Goal: Task Accomplishment & Management: Manage account settings

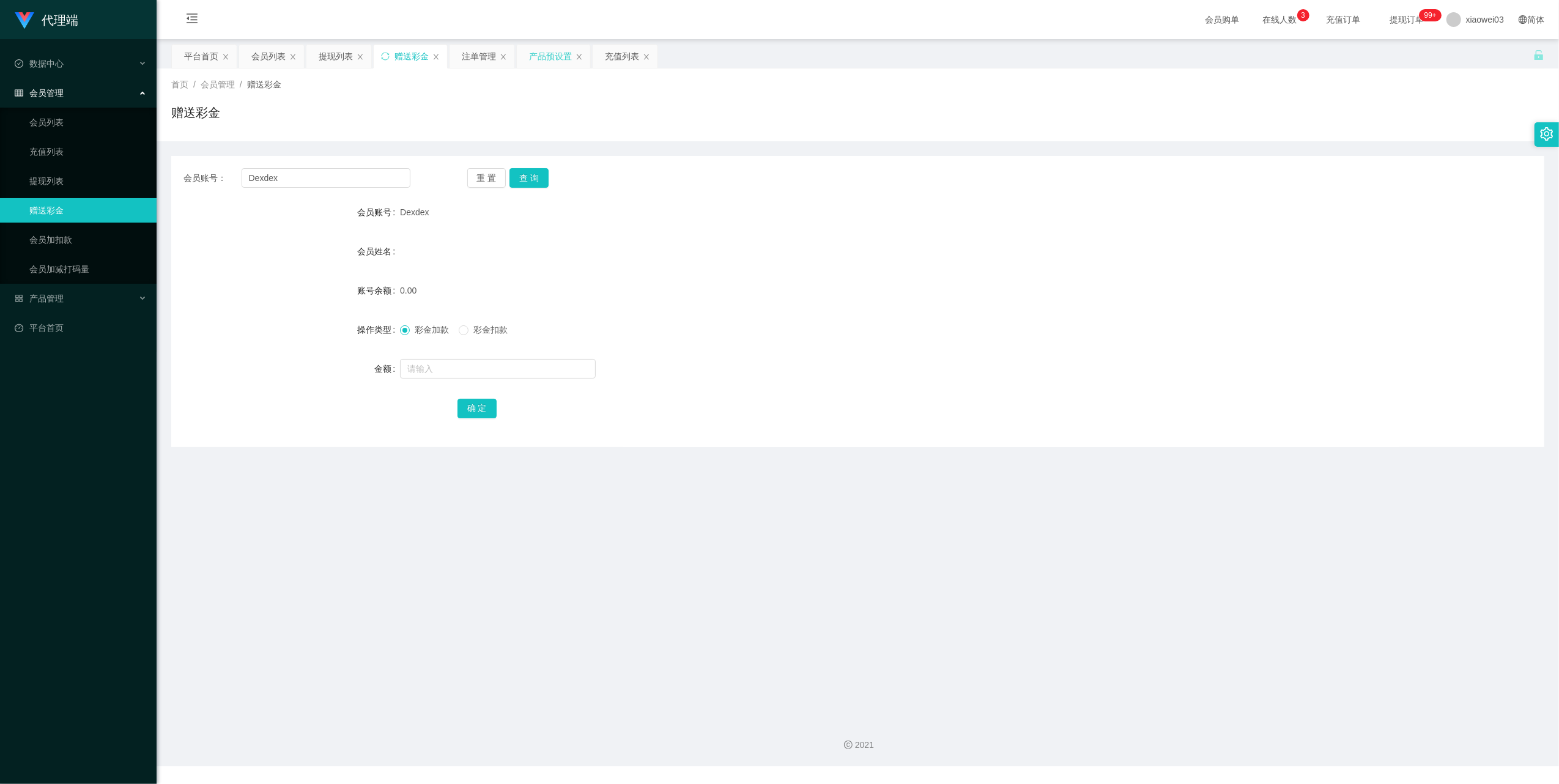
click at [566, 58] on div "产品预设置" at bounding box center [551, 56] width 43 height 23
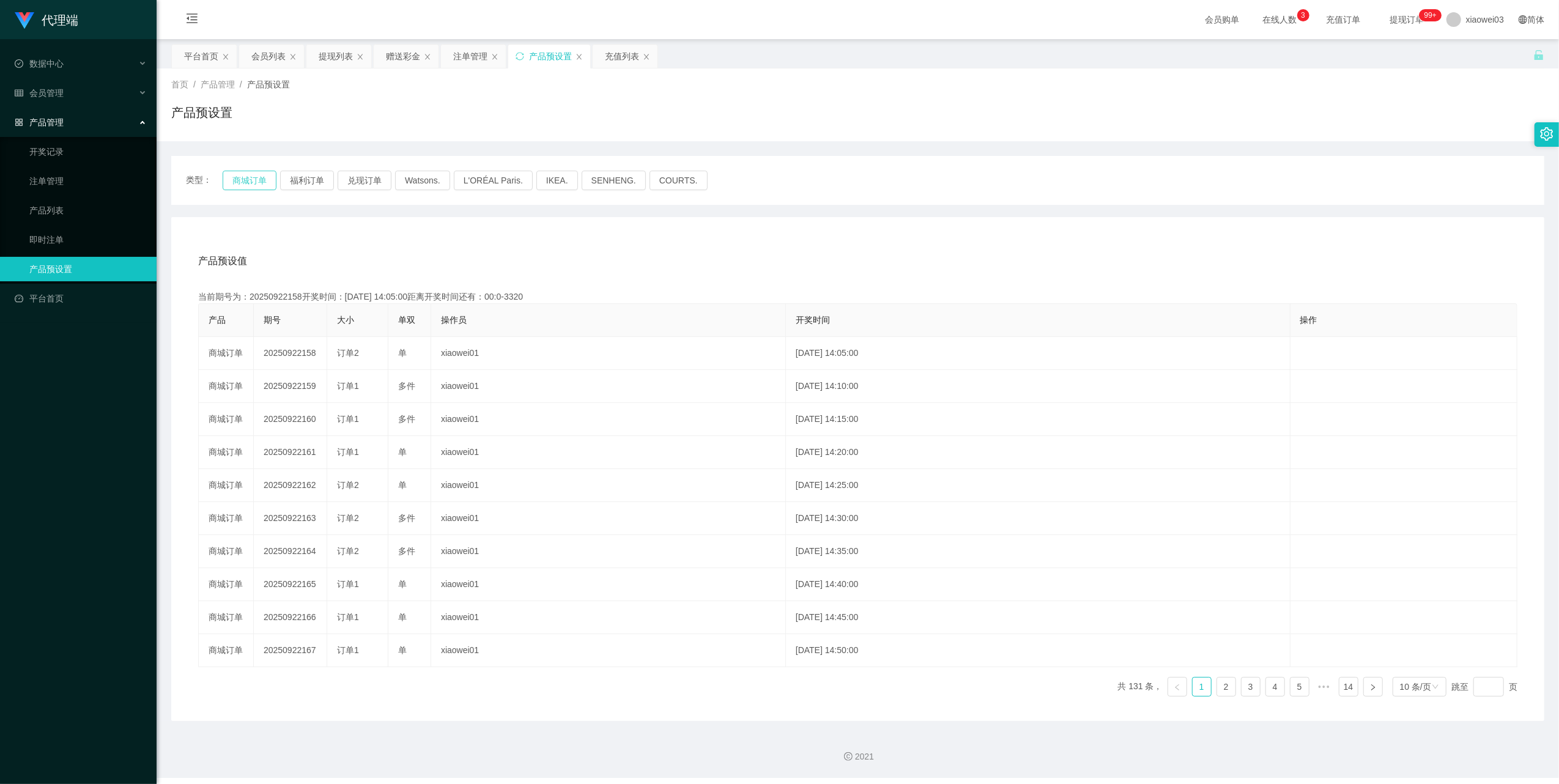
click at [263, 181] on button "商城订单" at bounding box center [249, 180] width 54 height 20
click at [519, 57] on icon "图标: sync" at bounding box center [520, 56] width 9 height 9
click at [241, 184] on button "商城订单" at bounding box center [249, 180] width 54 height 20
click at [524, 57] on icon "图标: sync" at bounding box center [520, 56] width 9 height 9
click at [257, 177] on button "商城订单" at bounding box center [249, 180] width 54 height 20
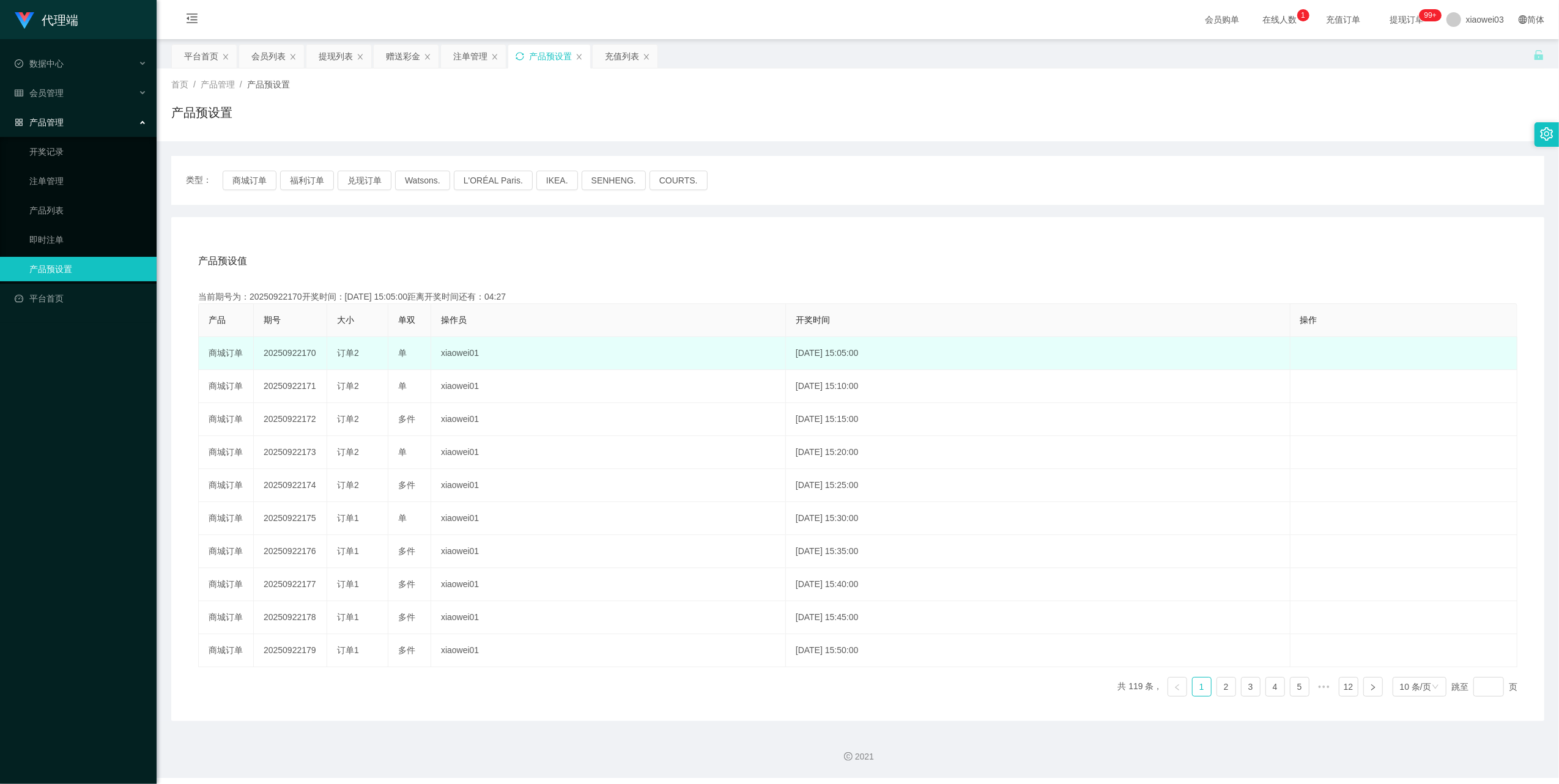
click at [294, 350] on td "20250922170" at bounding box center [290, 353] width 73 height 33
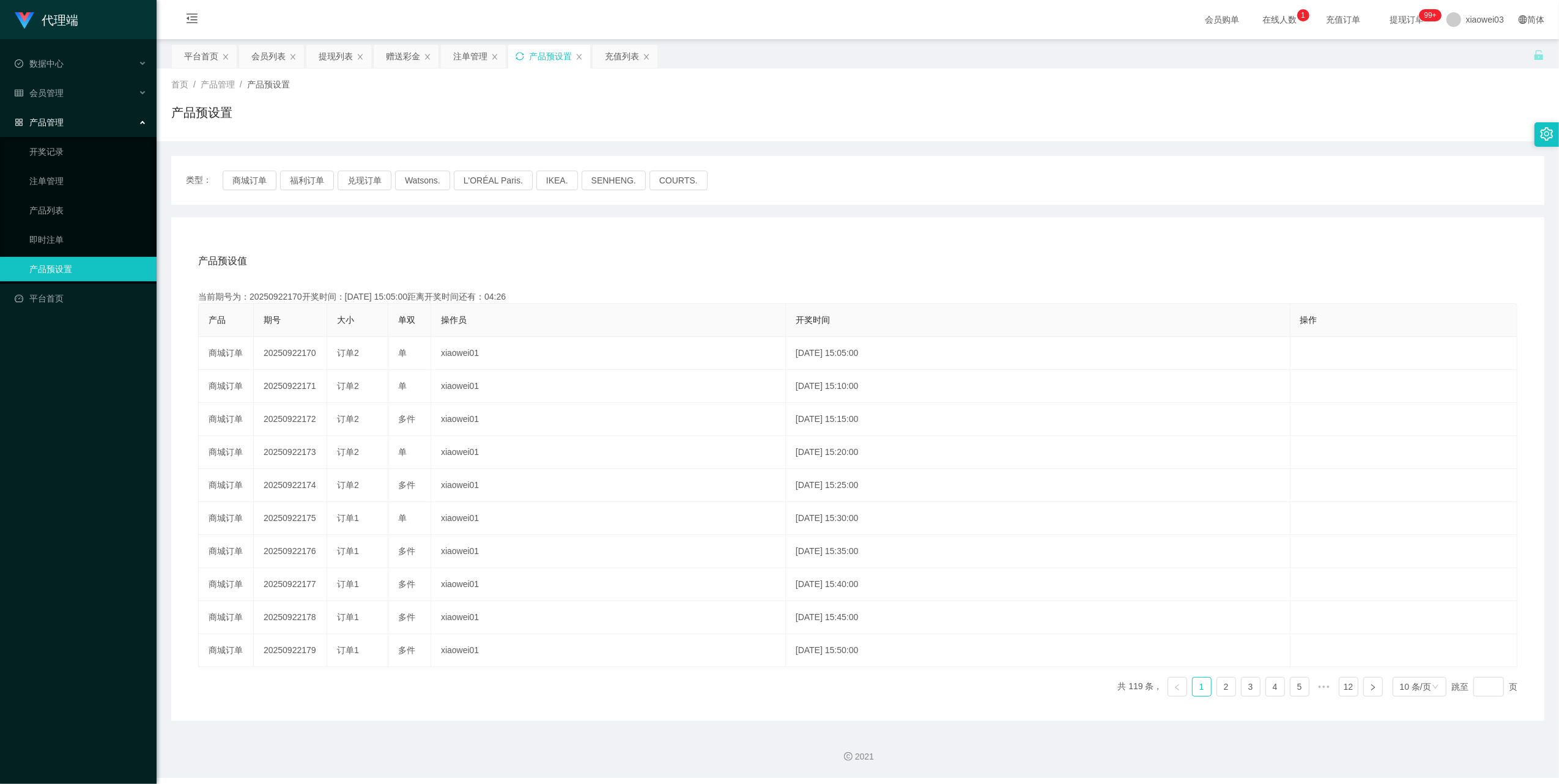
copy td "20250922170"
click at [470, 51] on div "注单管理" at bounding box center [469, 56] width 34 height 23
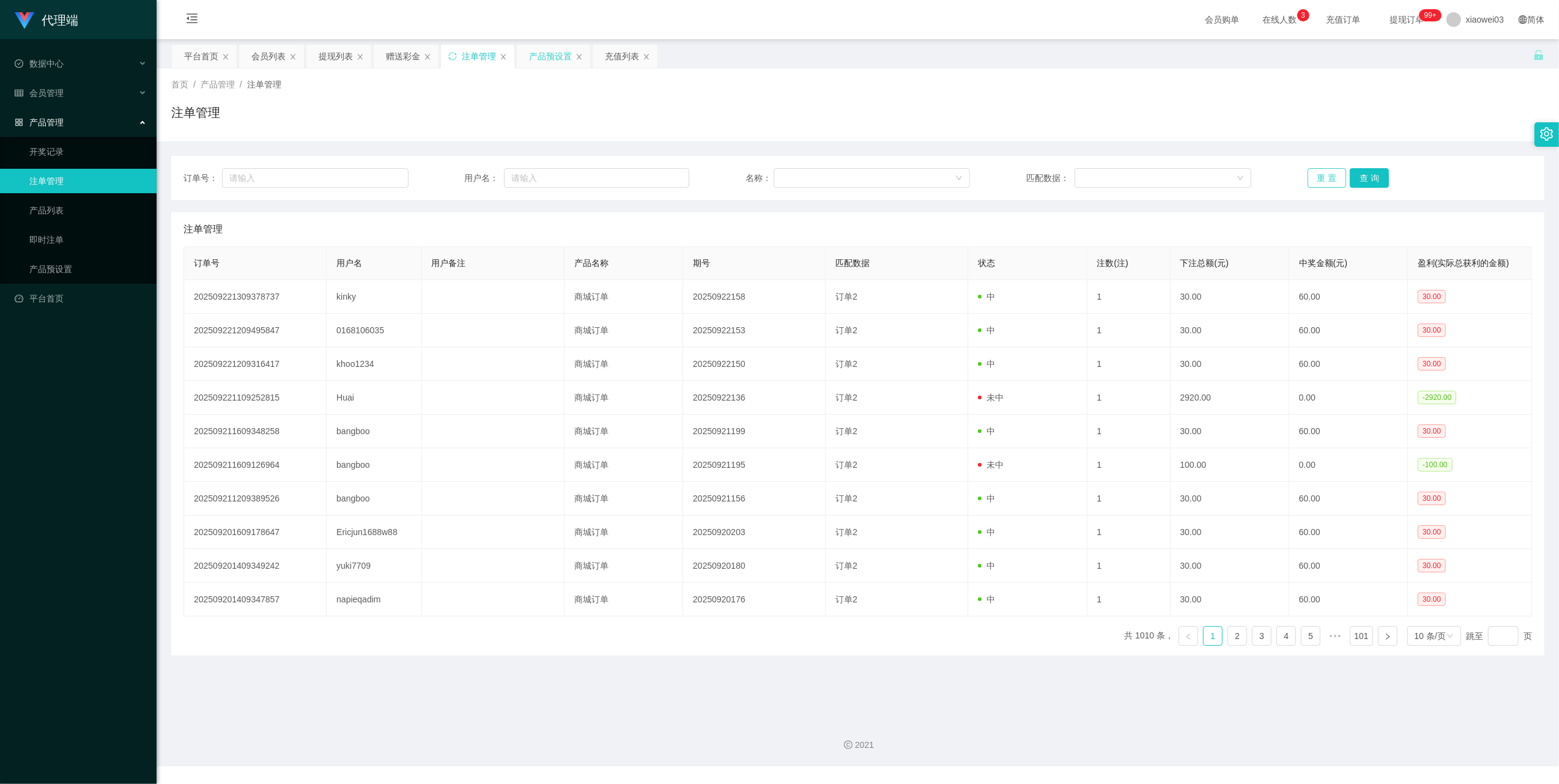
click at [1308, 177] on button "重 置" at bounding box center [1328, 177] width 39 height 20
click at [1322, 180] on button "重 置" at bounding box center [1328, 177] width 39 height 20
click at [1322, 179] on button "重 置" at bounding box center [1328, 177] width 39 height 20
click at [1324, 176] on button "重 置" at bounding box center [1328, 177] width 39 height 20
click at [549, 54] on div "产品预设置" at bounding box center [551, 56] width 43 height 23
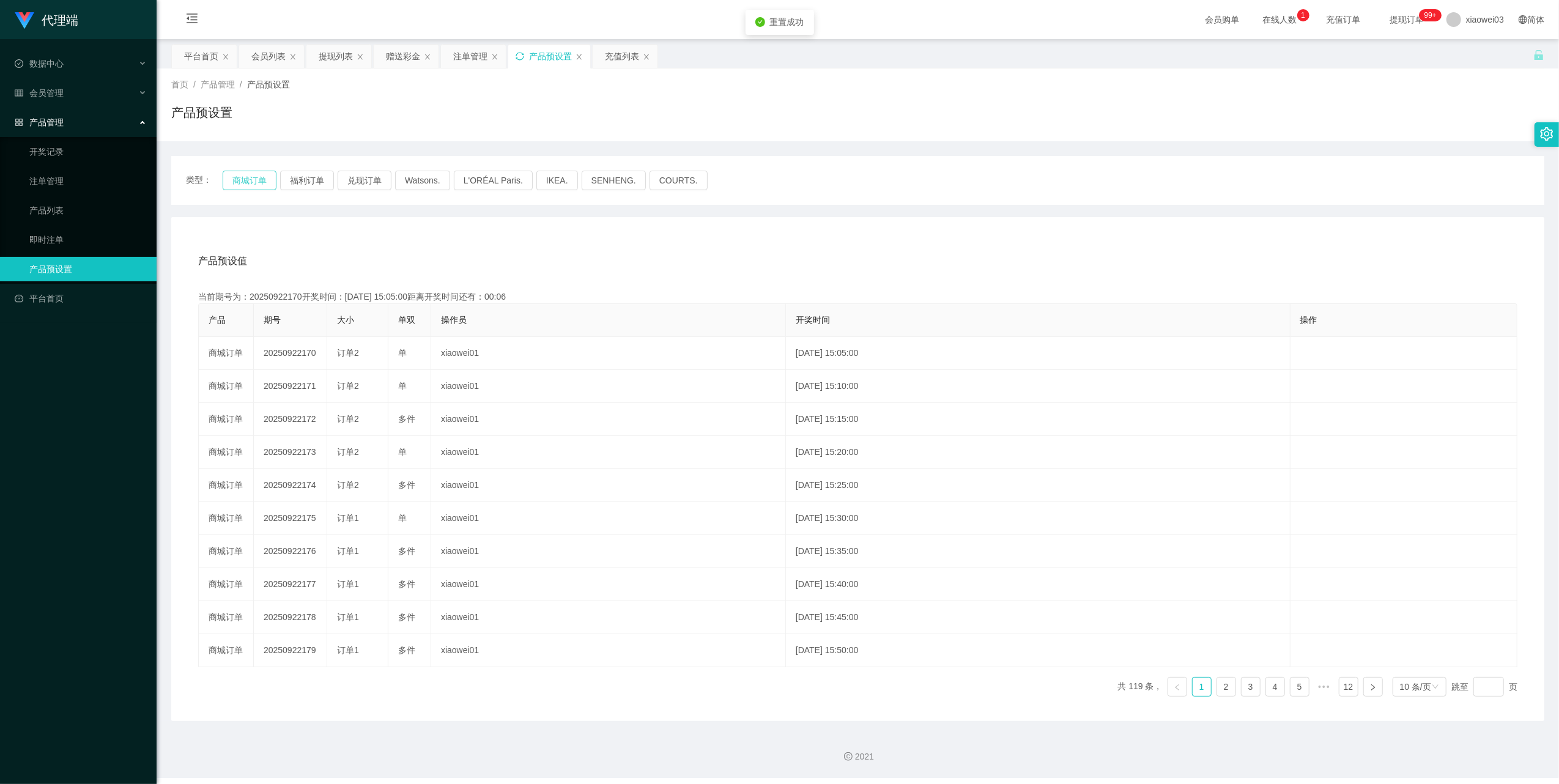
click at [245, 182] on button "商城订单" at bounding box center [249, 180] width 54 height 20
click at [460, 54] on div "注单管理" at bounding box center [469, 56] width 34 height 23
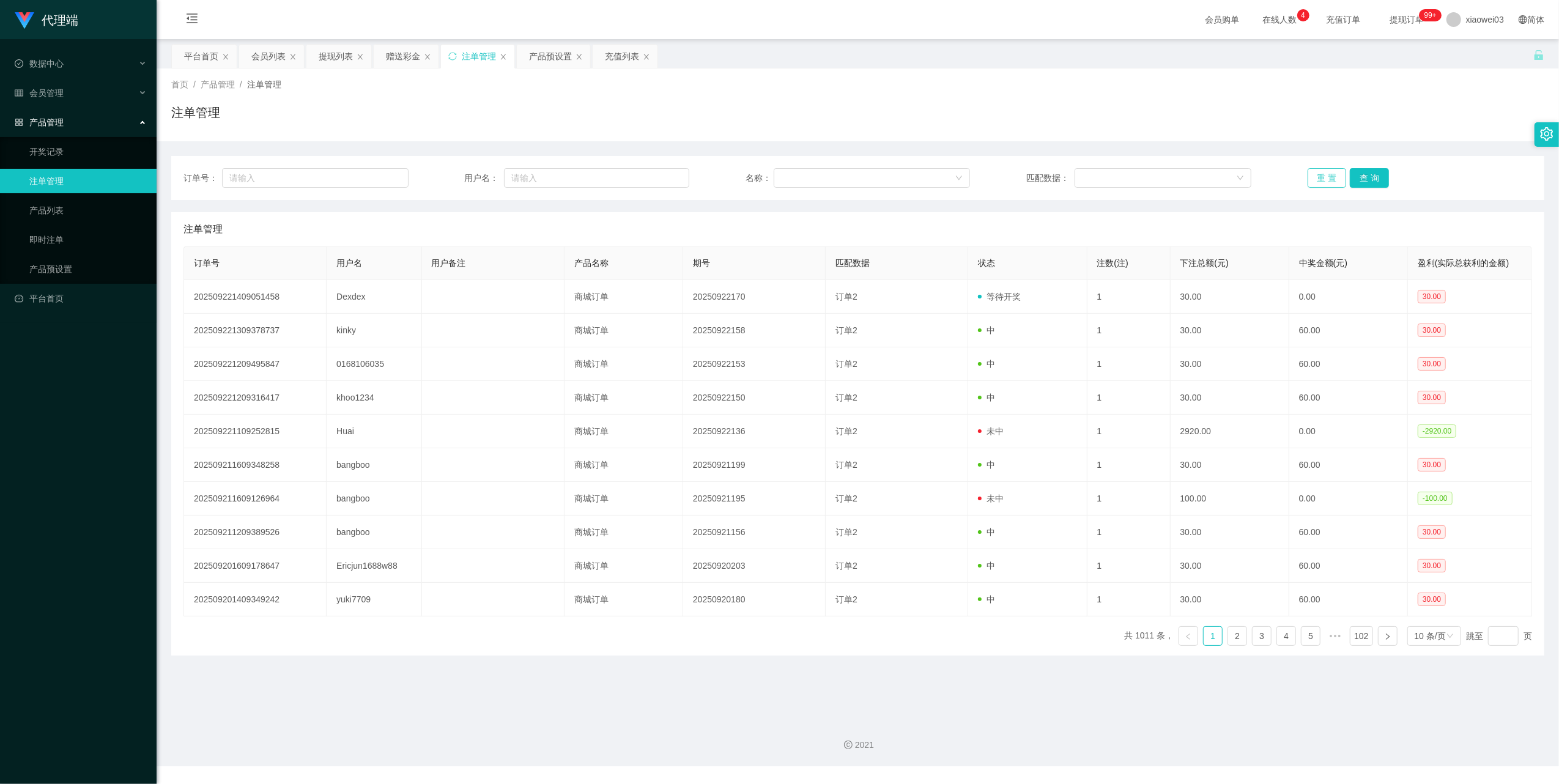
click at [1326, 170] on button "重 置" at bounding box center [1328, 177] width 39 height 20
click at [1319, 177] on button "重 置" at bounding box center [1328, 177] width 39 height 20
click at [524, 55] on div "产品预设置" at bounding box center [553, 56] width 73 height 23
click at [1314, 171] on button "重 置" at bounding box center [1328, 177] width 39 height 20
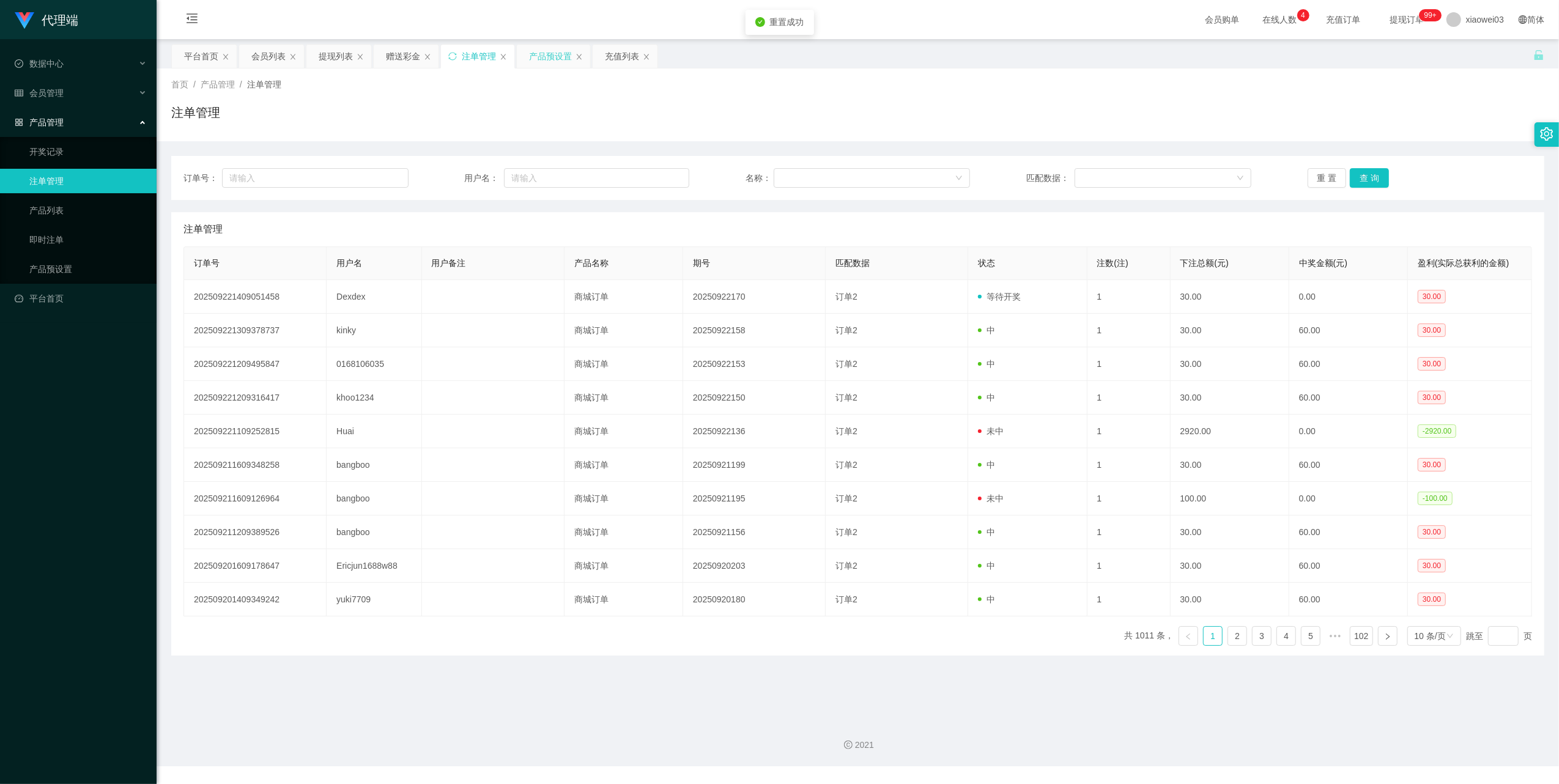
click at [546, 56] on div "产品预设置" at bounding box center [551, 56] width 43 height 23
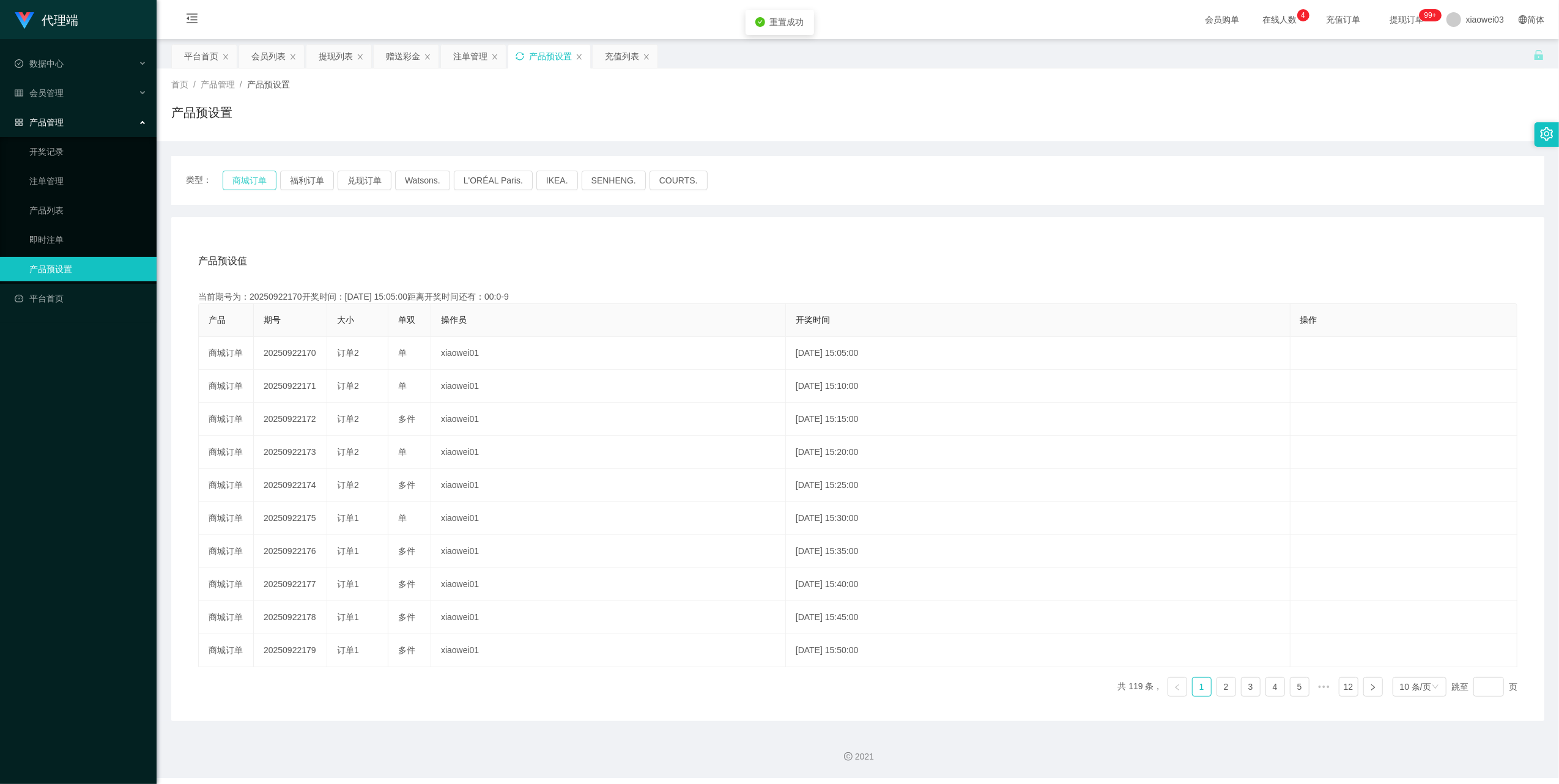
click at [242, 184] on button "商城订单" at bounding box center [249, 180] width 54 height 20
click at [465, 47] on div "注单管理" at bounding box center [469, 56] width 34 height 23
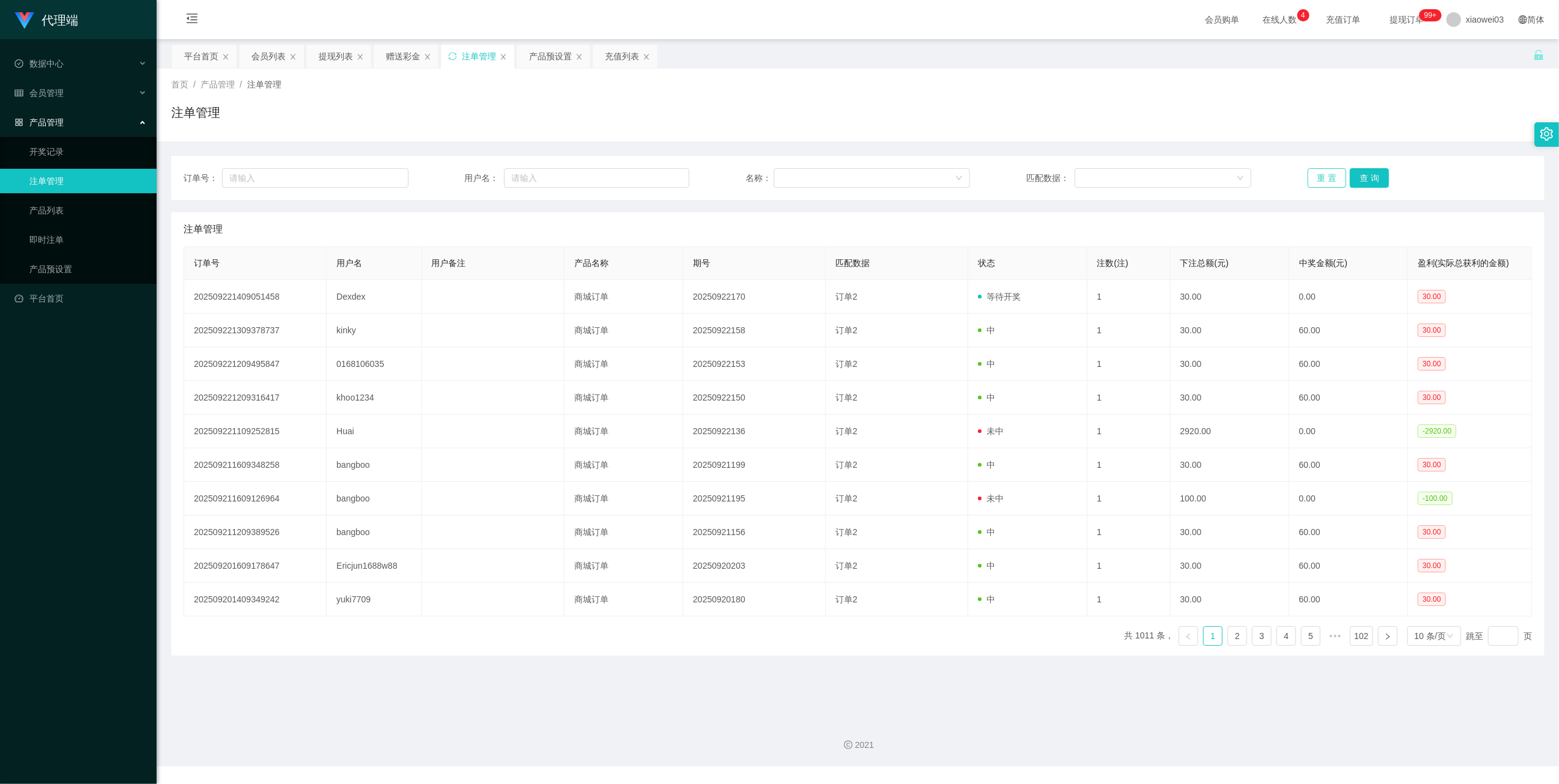
click at [1309, 181] on button "重 置" at bounding box center [1328, 177] width 39 height 20
click at [1317, 177] on button "重 置" at bounding box center [1328, 177] width 39 height 20
click at [331, 56] on div "提现列表" at bounding box center [335, 56] width 34 height 23
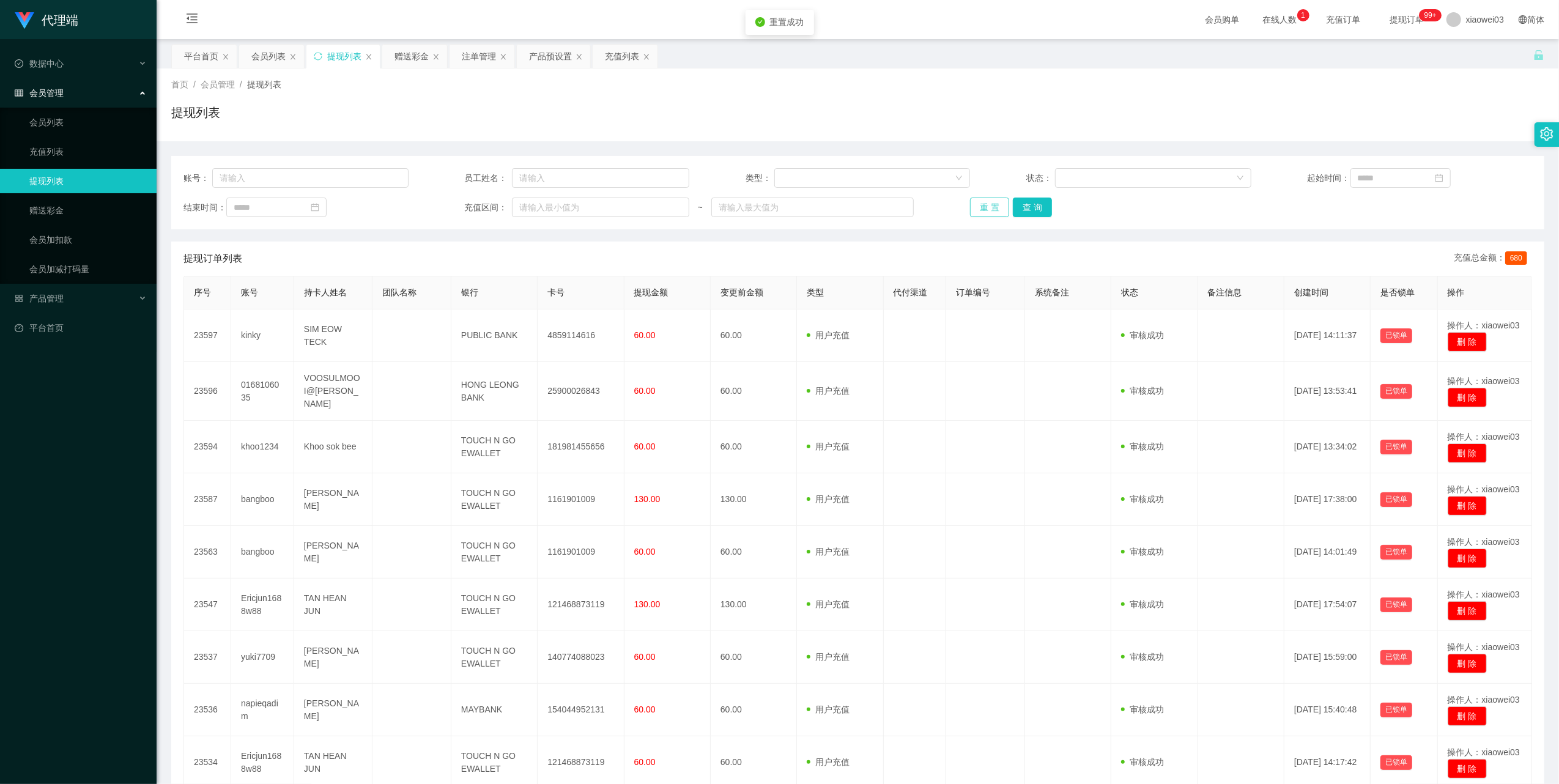
click at [989, 203] on button "重 置" at bounding box center [990, 207] width 39 height 20
click at [996, 211] on button "重 置" at bounding box center [990, 207] width 39 height 20
click at [1383, 25] on span "提现订单 99+" at bounding box center [1408, 20] width 64 height 39
click at [1400, 13] on span "提现订单 99+" at bounding box center [1408, 20] width 64 height 39
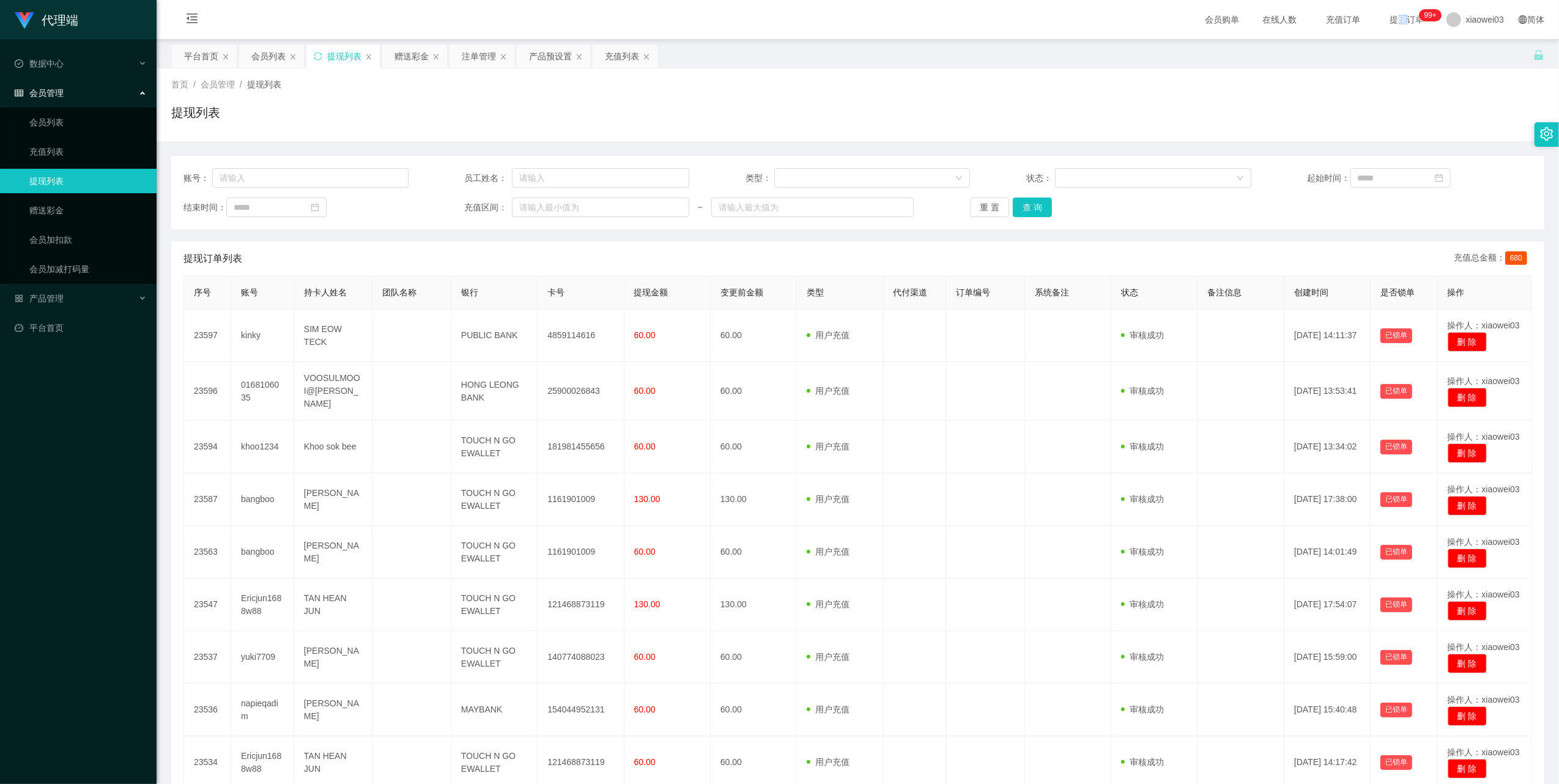
click at [1400, 13] on span "提现订单 99+" at bounding box center [1408, 20] width 64 height 39
click at [1419, 15] on sup "99+" at bounding box center [1430, 16] width 22 height 13
click at [1400, 15] on span "提现订单 99+" at bounding box center [1407, 19] width 47 height 9
click at [1019, 215] on button "查 询" at bounding box center [1033, 207] width 39 height 20
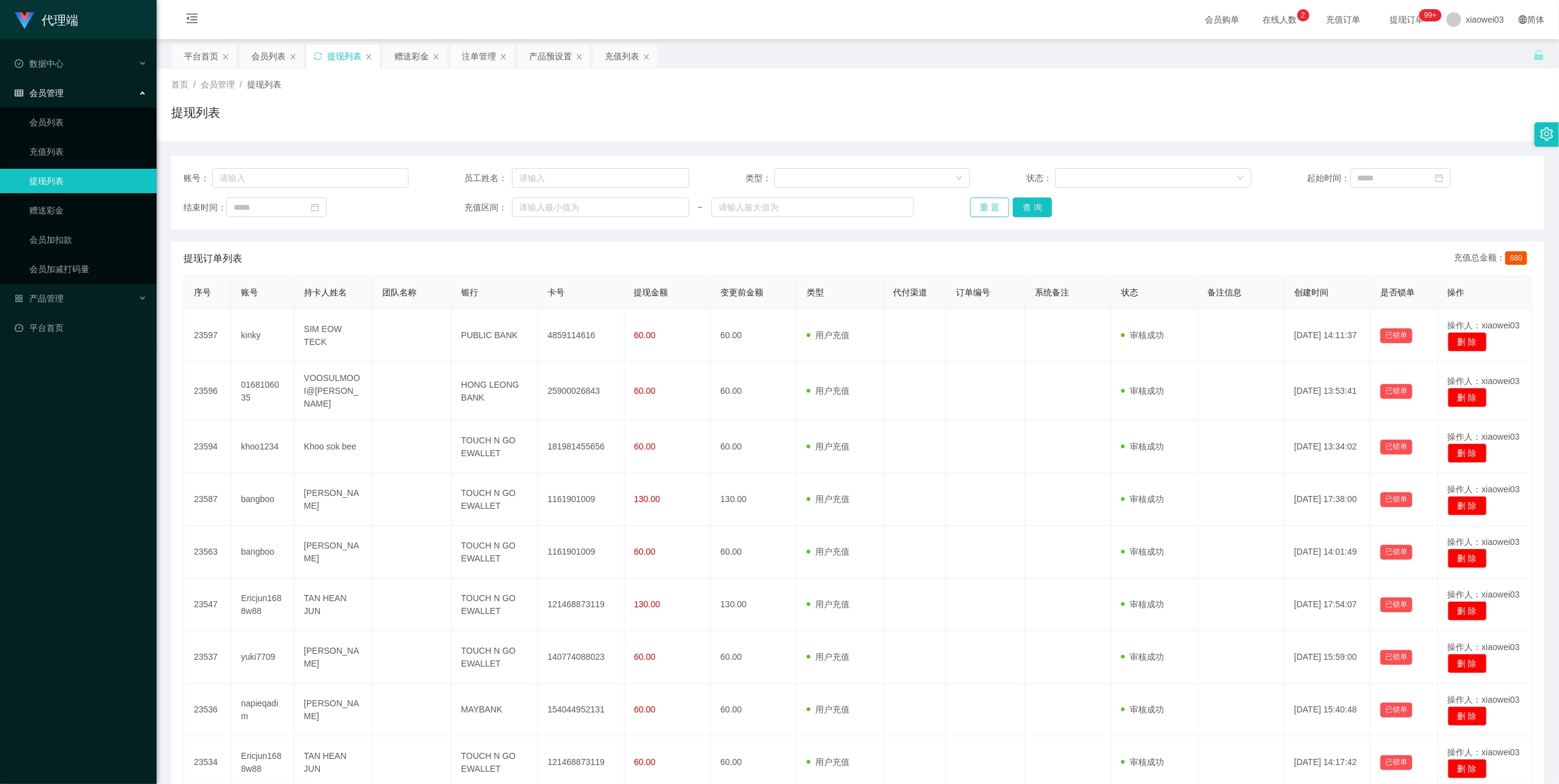
click at [989, 211] on button "重 置" at bounding box center [990, 207] width 39 height 20
click at [970, 204] on button "重 置" at bounding box center [990, 207] width 39 height 20
click at [989, 203] on button "重 置" at bounding box center [990, 207] width 39 height 20
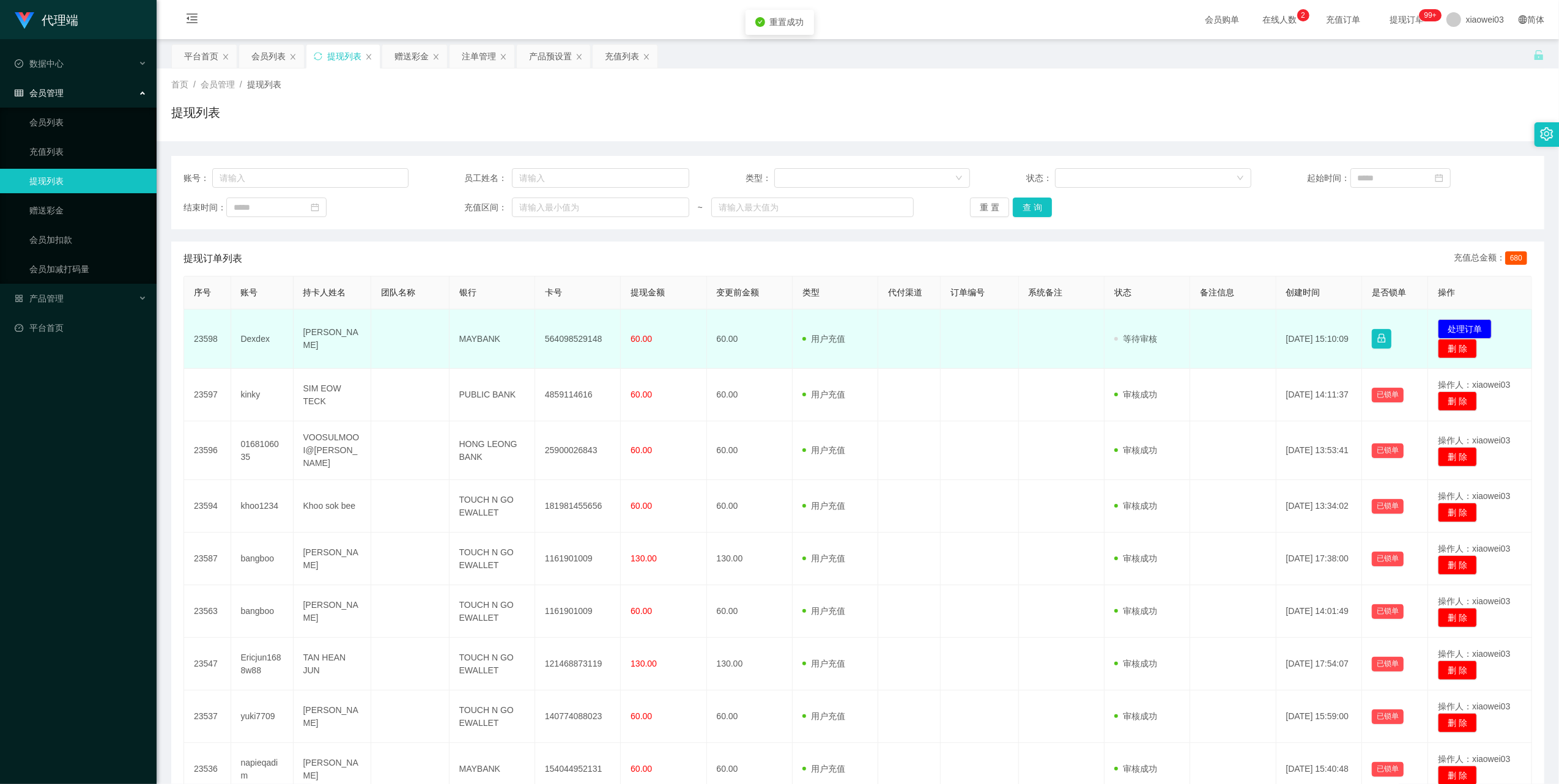
click at [573, 338] on td "564098529148" at bounding box center [578, 338] width 86 height 59
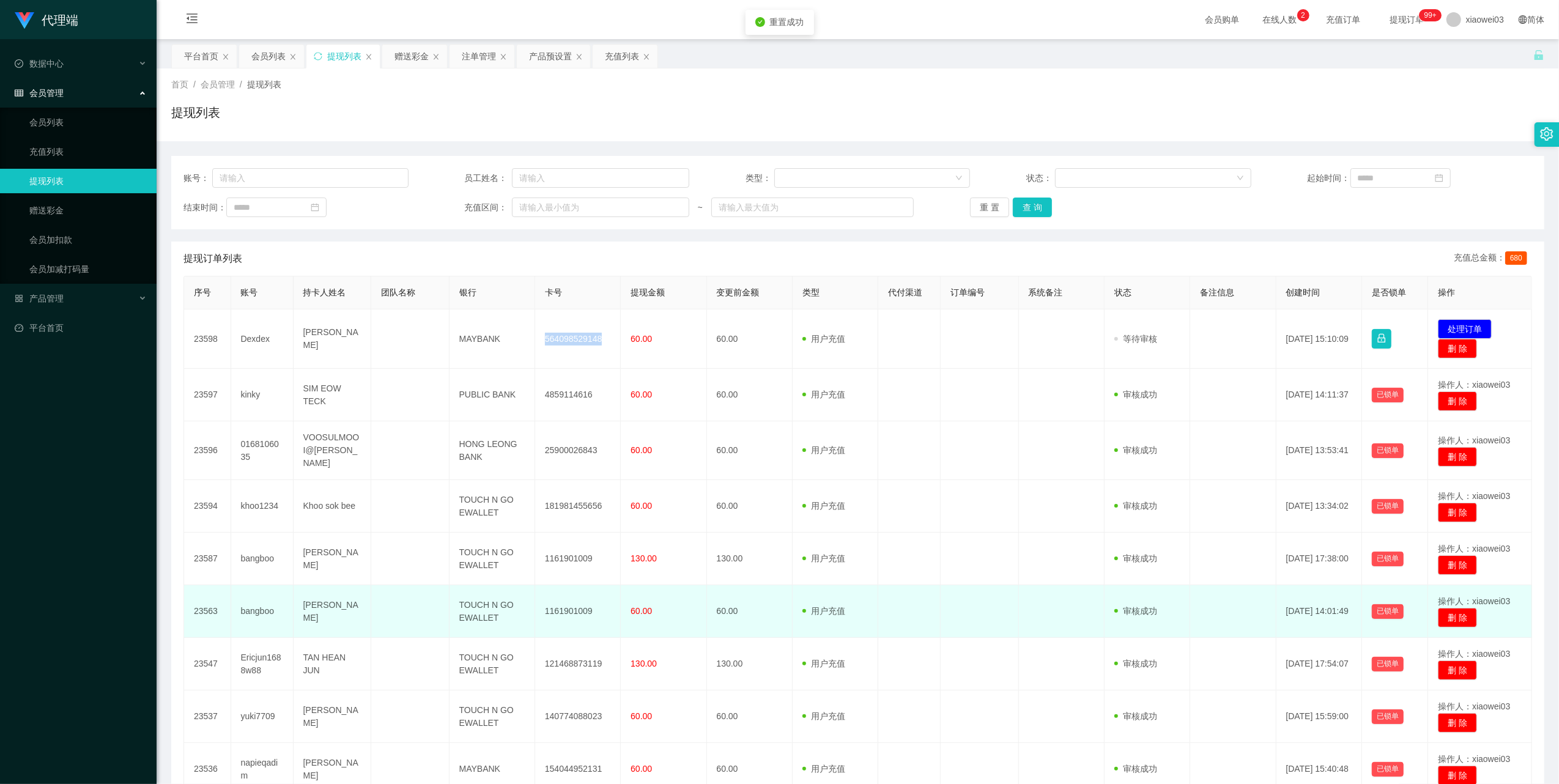
copy td "564098529148"
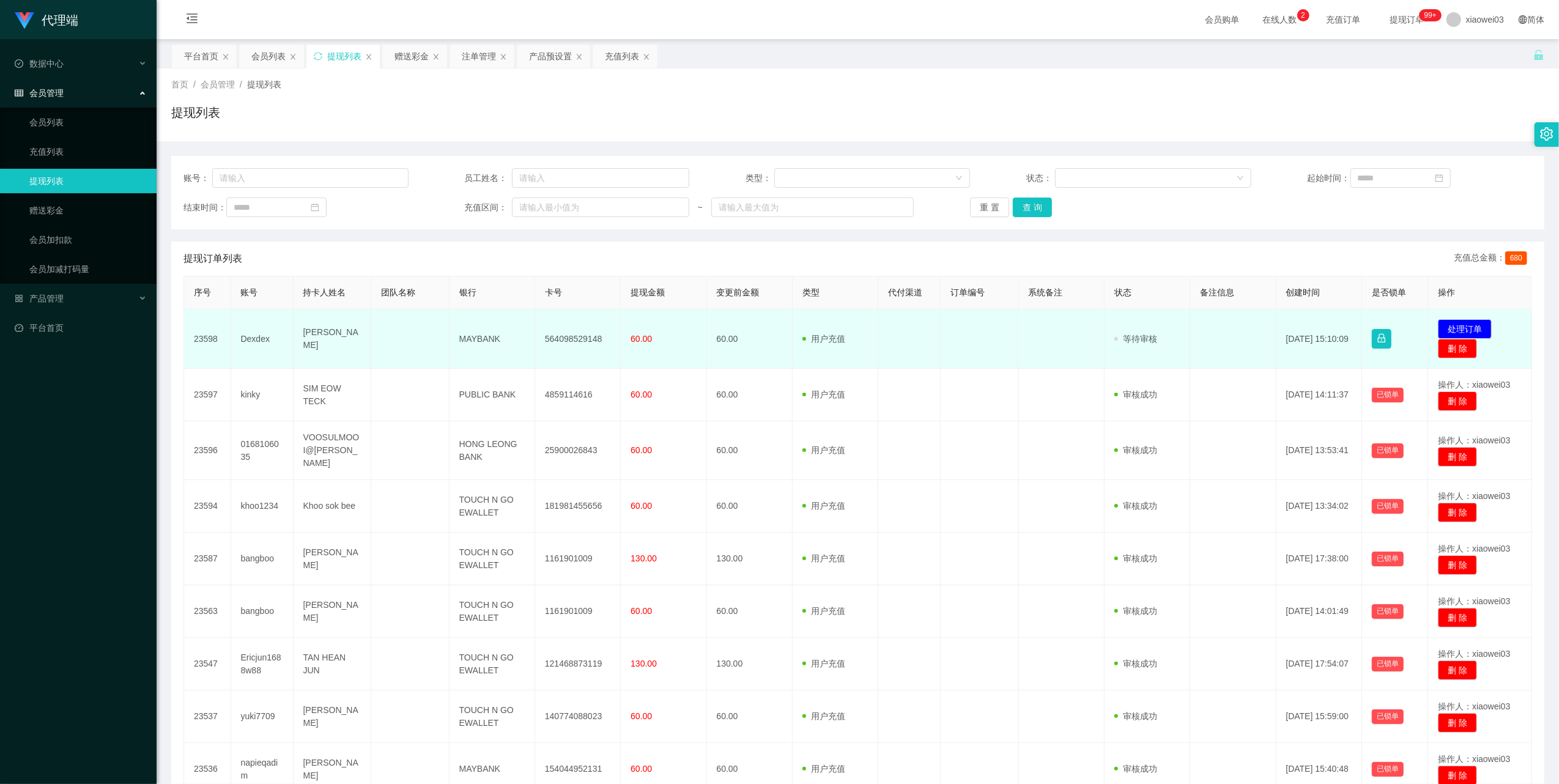
click at [483, 334] on td "MAYBANK" at bounding box center [492, 338] width 86 height 59
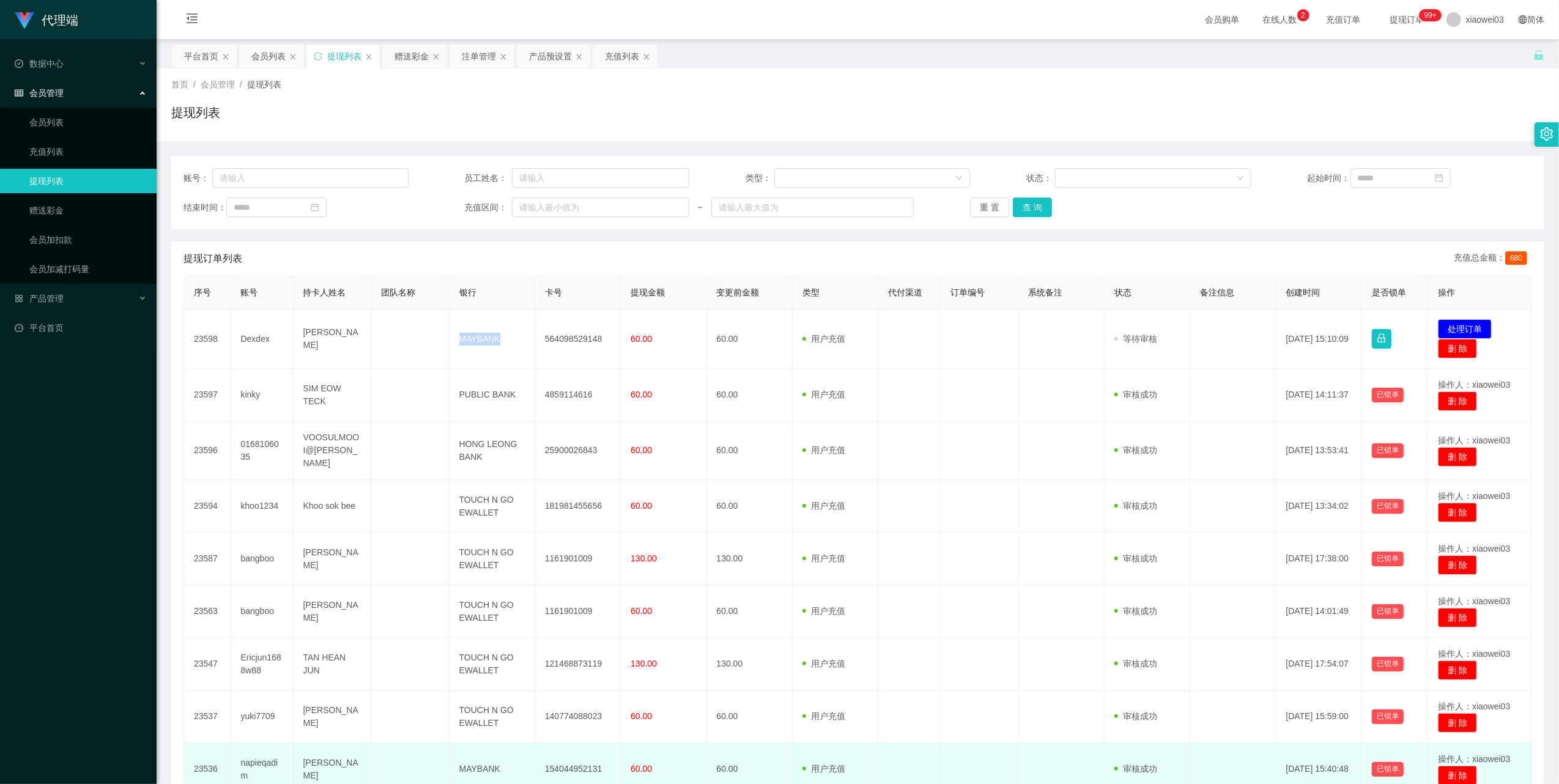
copy td "MAYBANK"
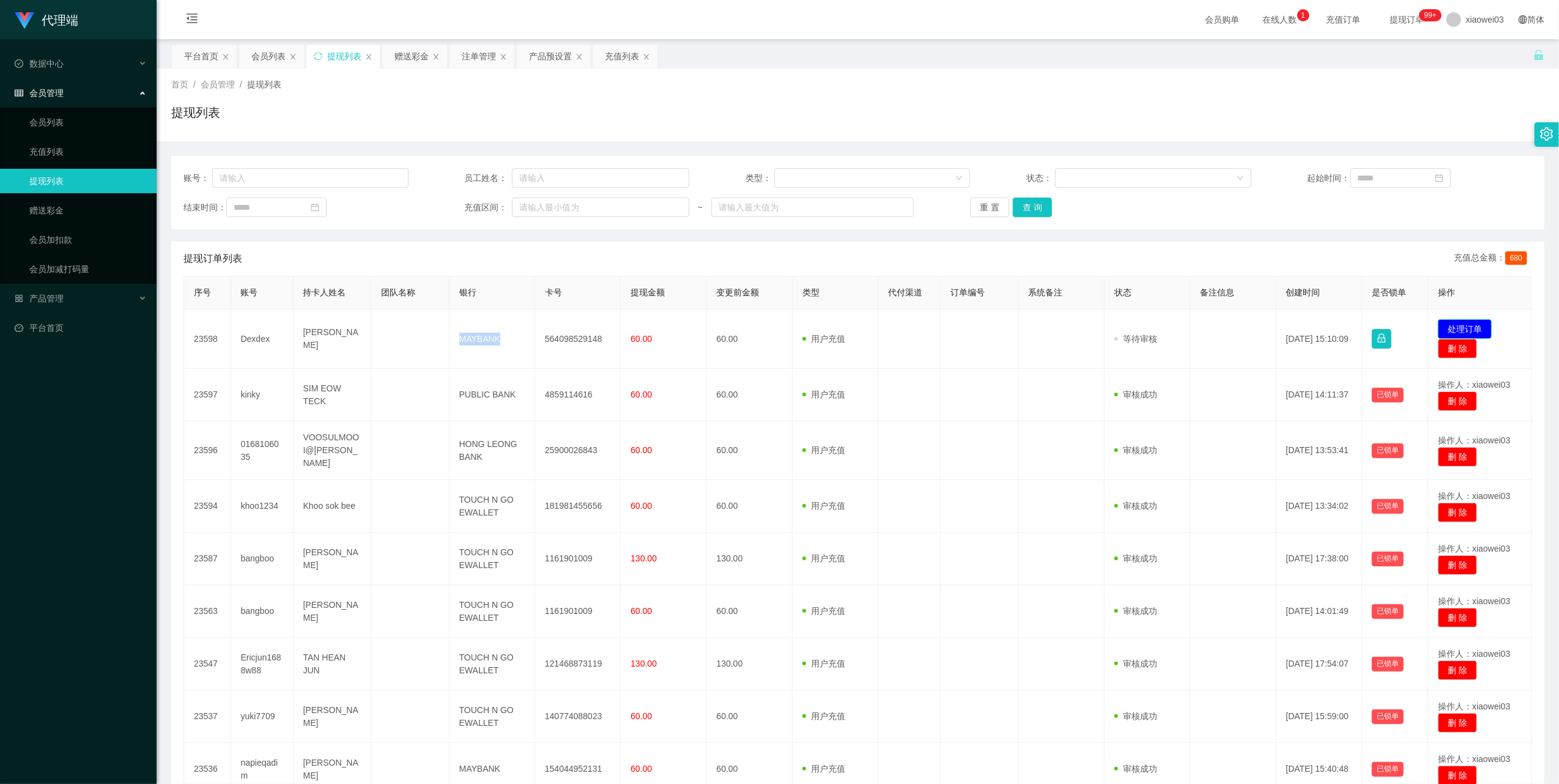
drag, startPoint x: 1455, startPoint y: 323, endPoint x: 1405, endPoint y: 318, distance: 50.2
click at [1455, 323] on button "处理订单" at bounding box center [1465, 329] width 54 height 20
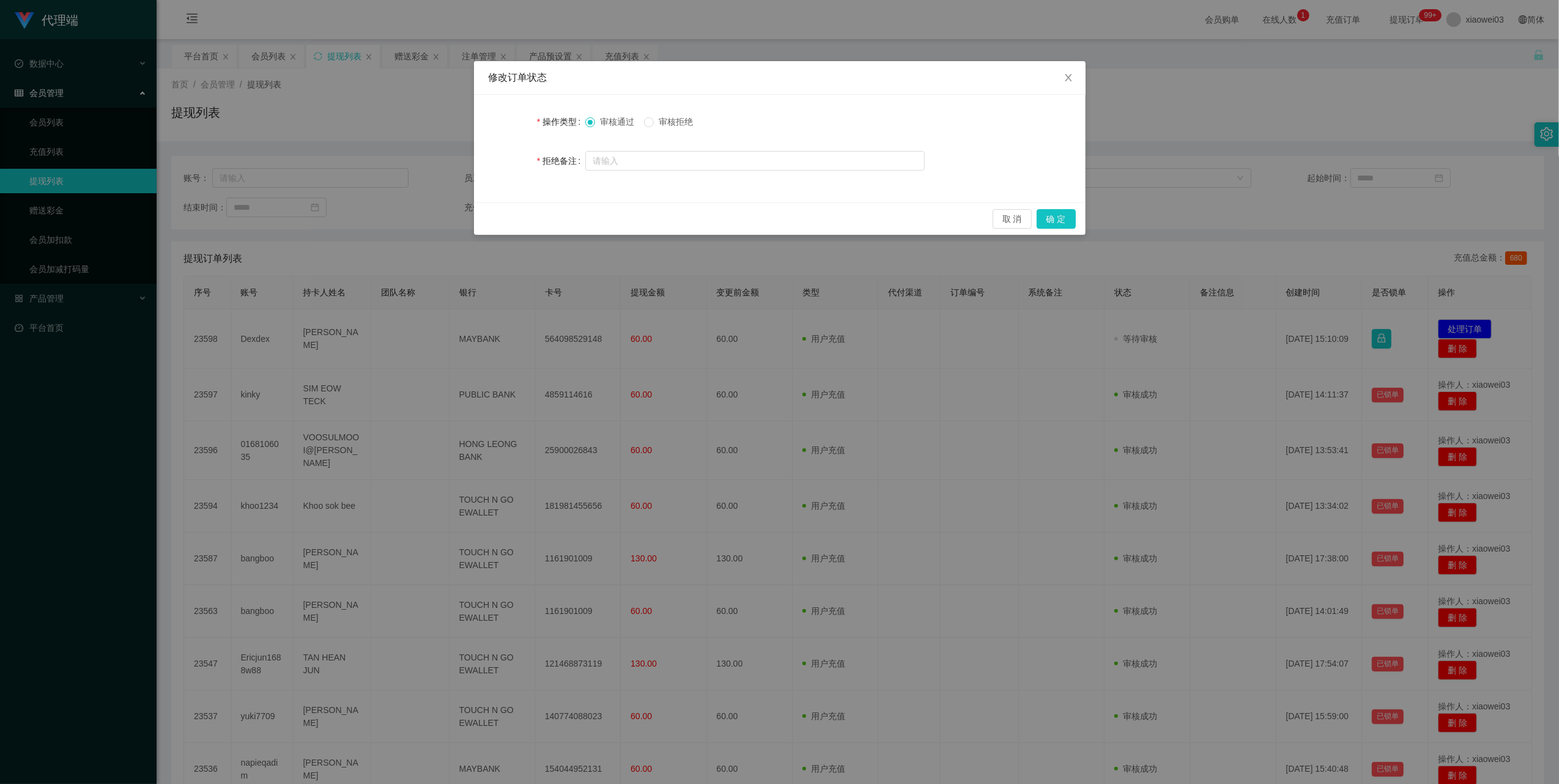
click at [1067, 208] on div "取 消 确 定" at bounding box center [780, 218] width 611 height 32
click at [1065, 216] on button "确 定" at bounding box center [1056, 218] width 39 height 20
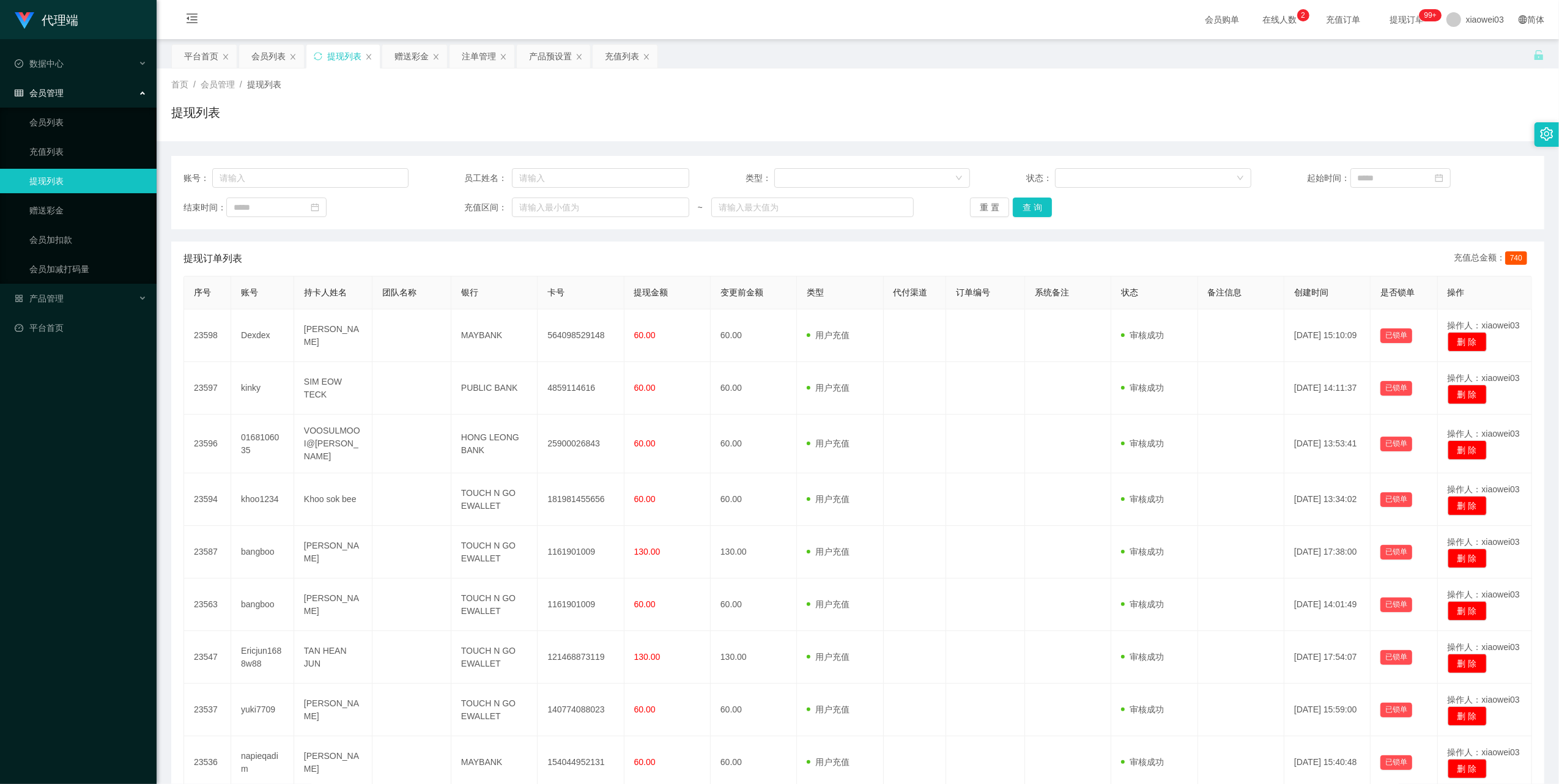
scroll to position [155, 0]
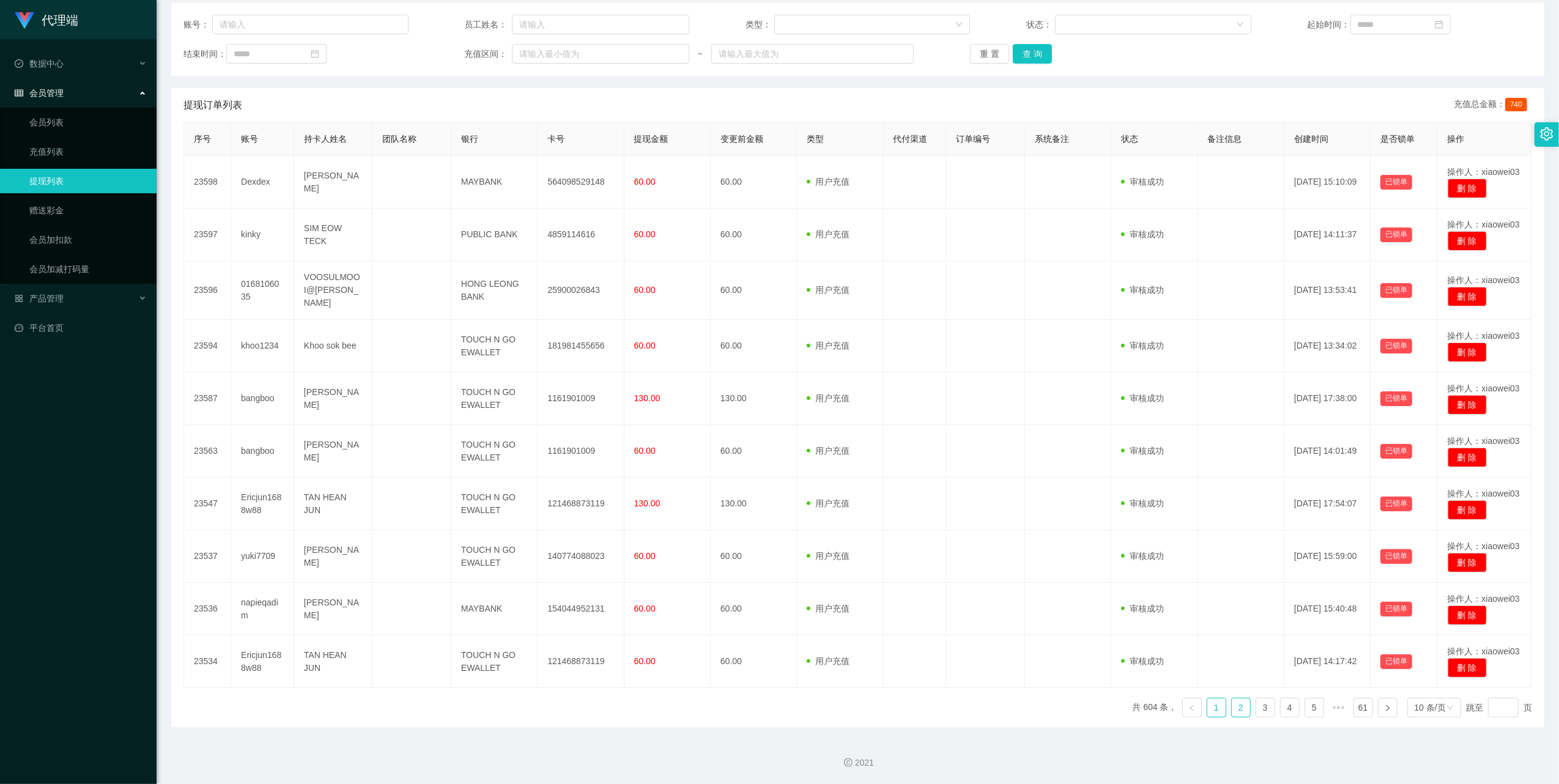
click at [1237, 707] on link "2" at bounding box center [1240, 707] width 18 height 18
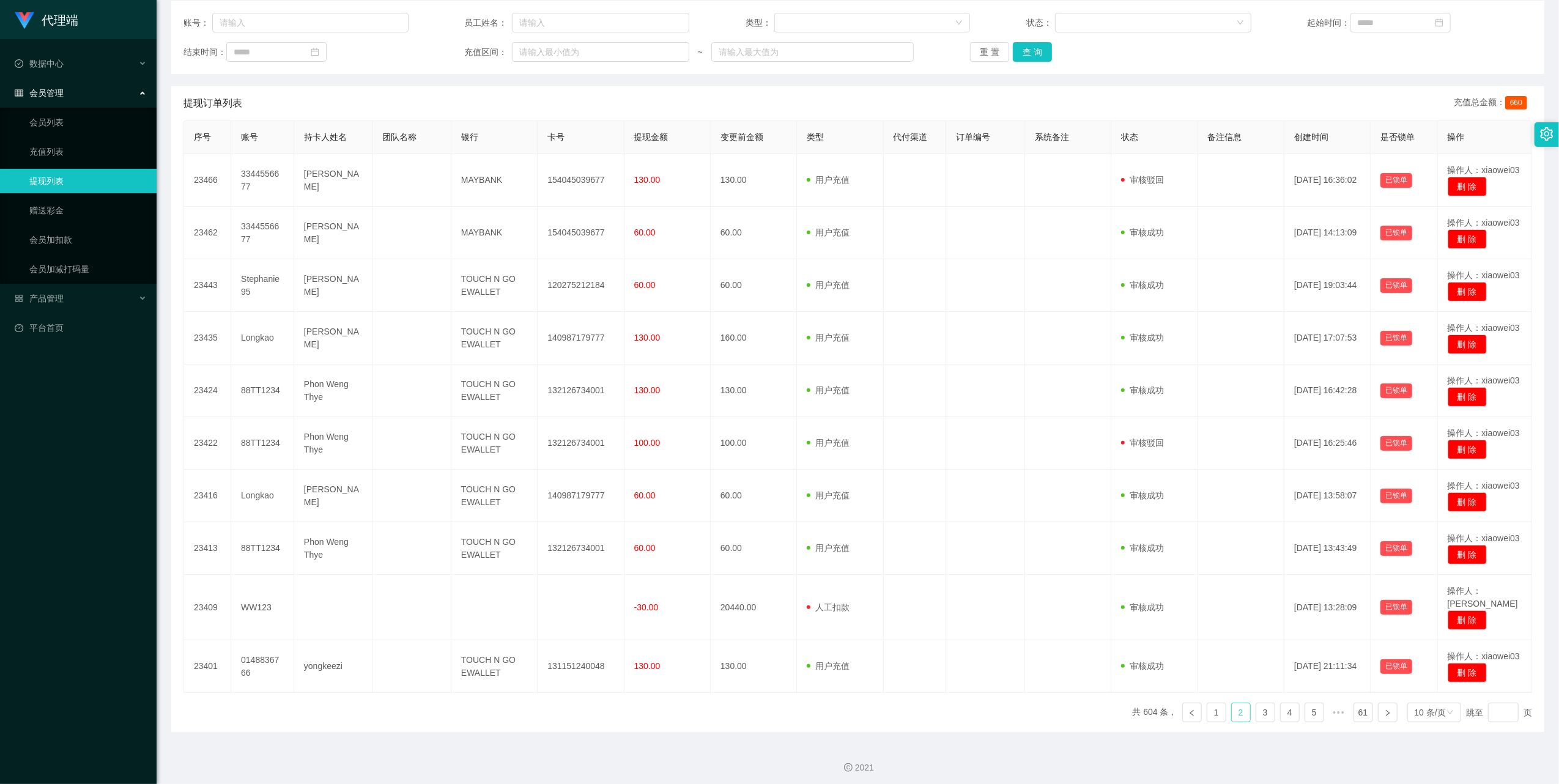
scroll to position [150, 0]
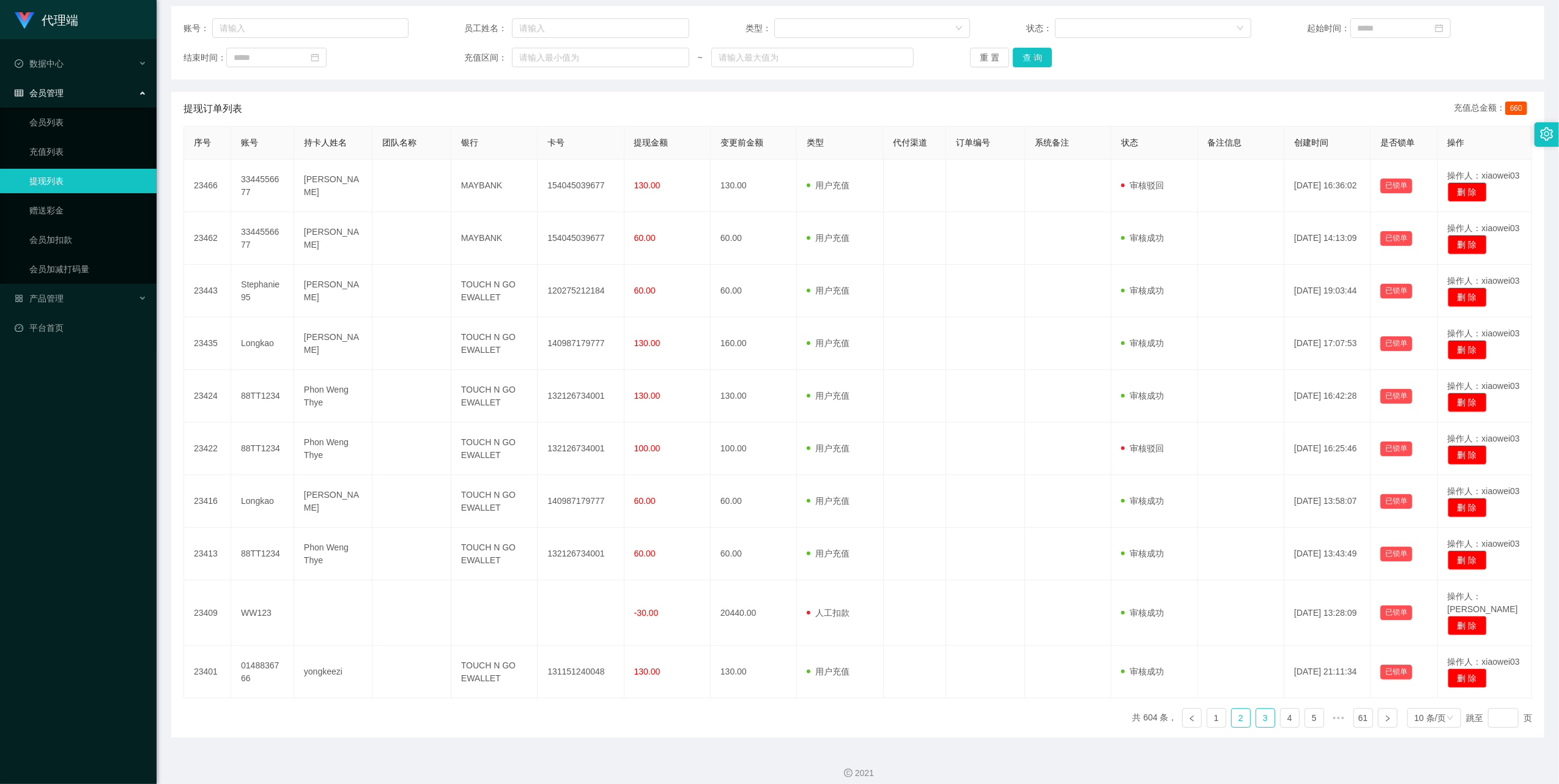
click at [1258, 711] on link "3" at bounding box center [1265, 718] width 18 height 18
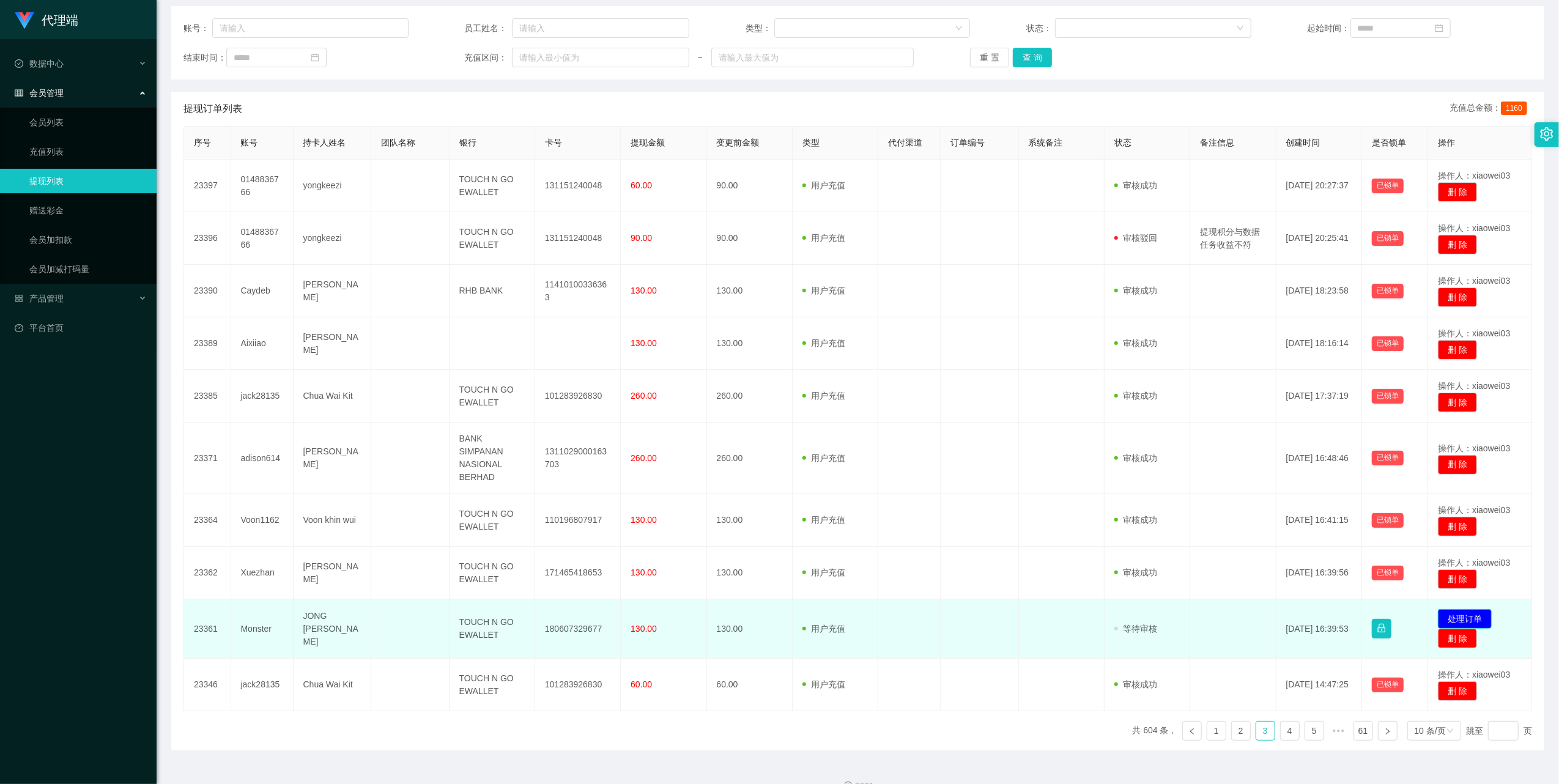
click at [1449, 614] on button "处理订单" at bounding box center [1465, 618] width 54 height 20
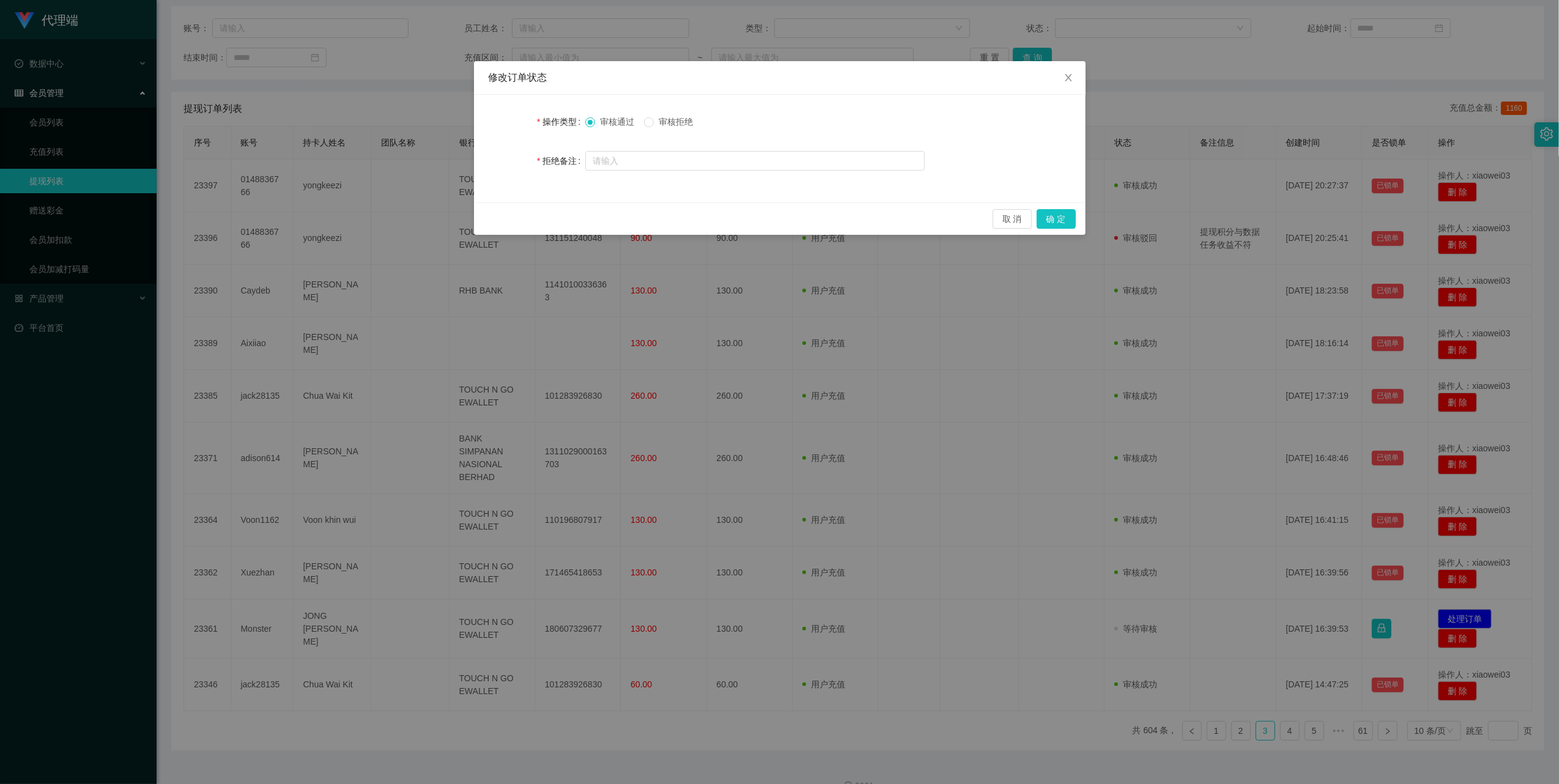
click at [1153, 77] on div "修改订单状态 操作类型 审核通过 审核拒绝 拒绝备注 取 消 确 定" at bounding box center [780, 392] width 1559 height 784
